Goal: Information Seeking & Learning: Find specific page/section

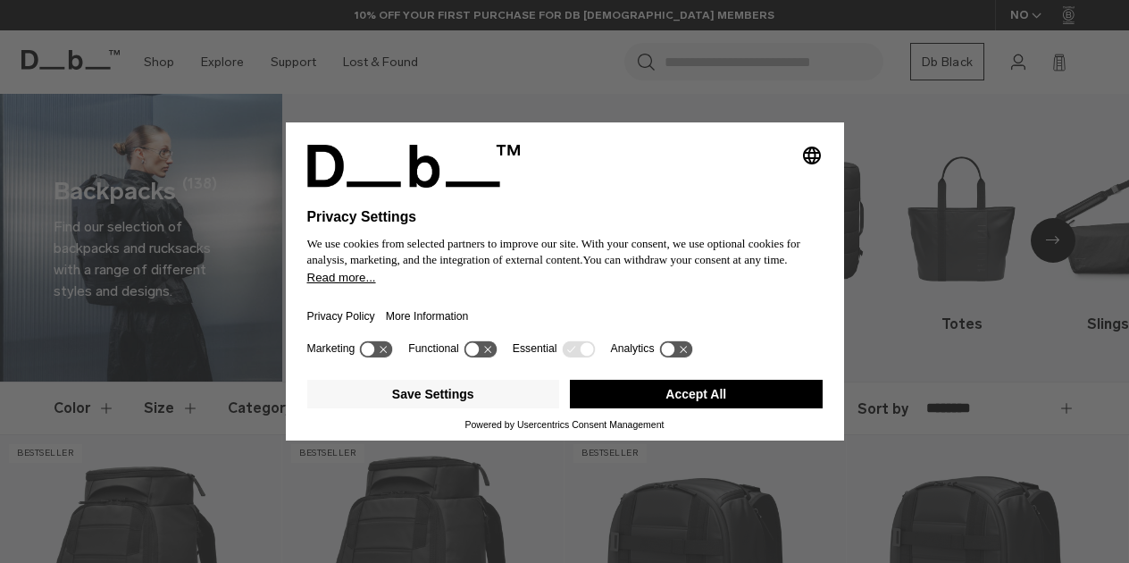
click at [713, 408] on button "Accept All" at bounding box center [696, 394] width 253 height 29
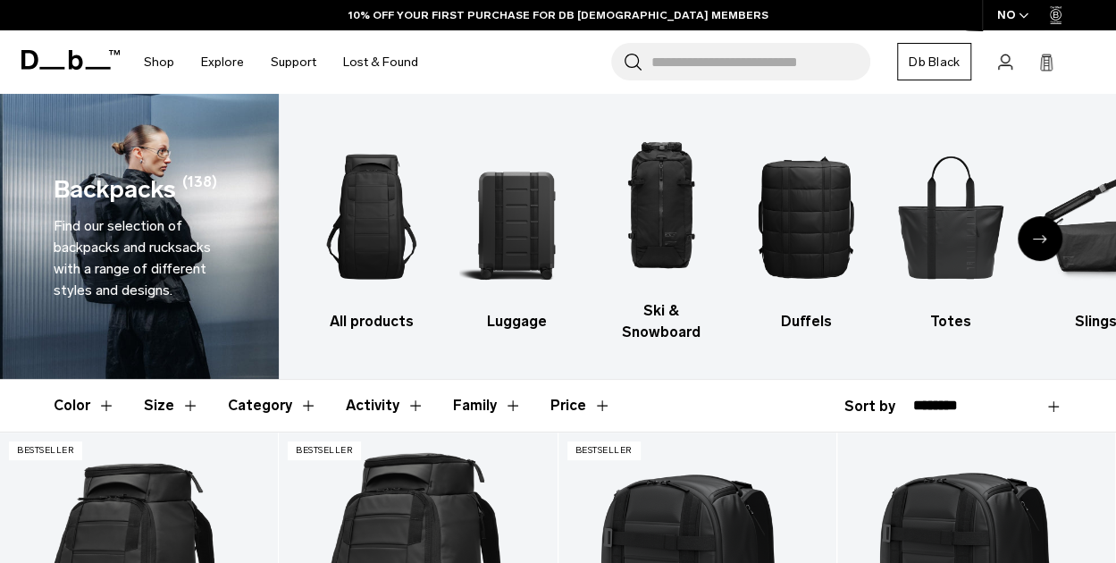
click at [67, 63] on icon at bounding box center [70, 60] width 98 height 20
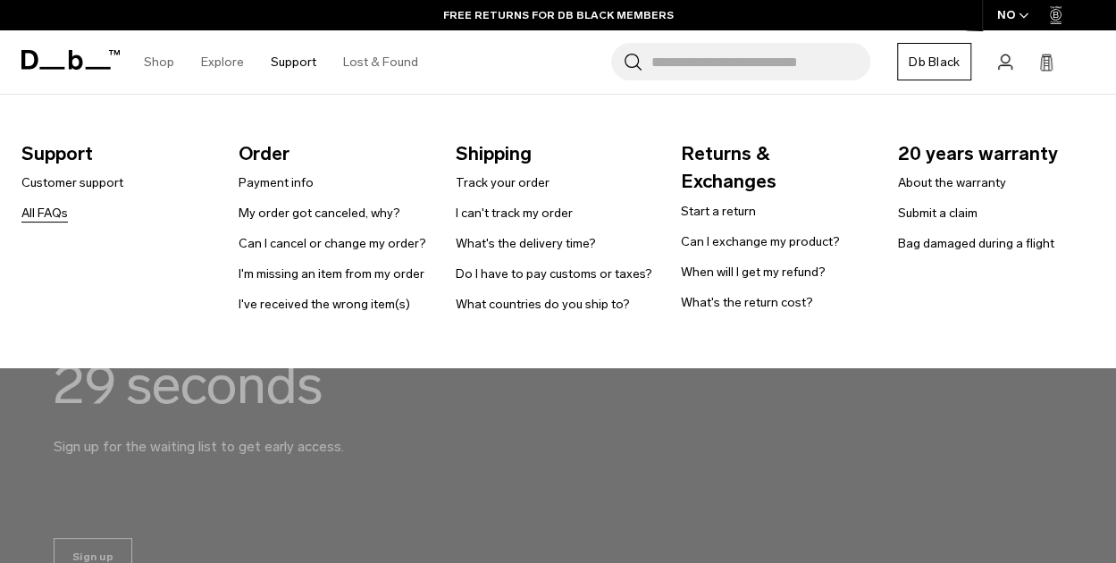
click at [45, 210] on link "All FAQs" at bounding box center [44, 213] width 46 height 19
